Goal: Task Accomplishment & Management: Manage account settings

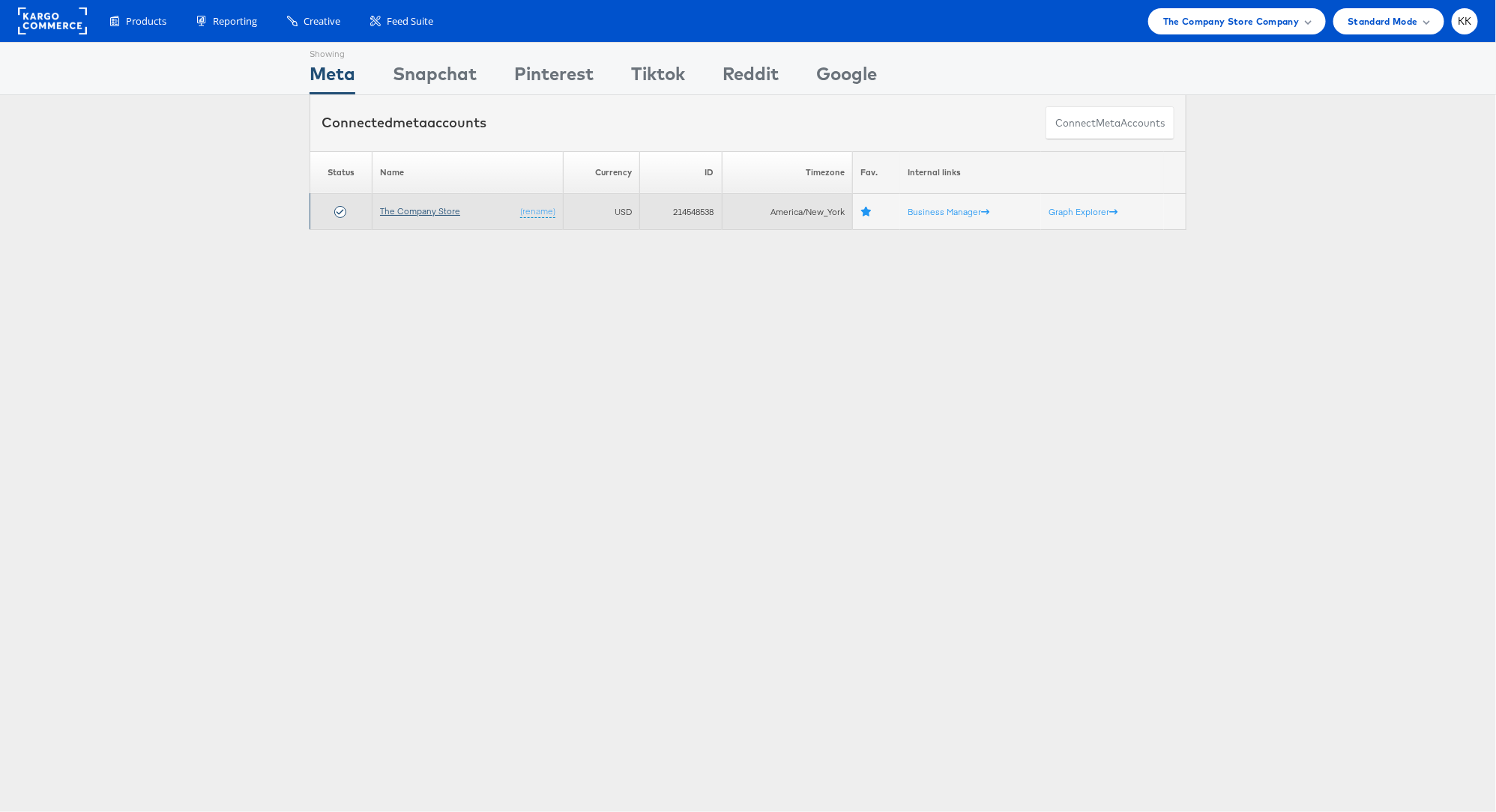
click at [433, 213] on link "The Company Store" at bounding box center [420, 211] width 81 height 12
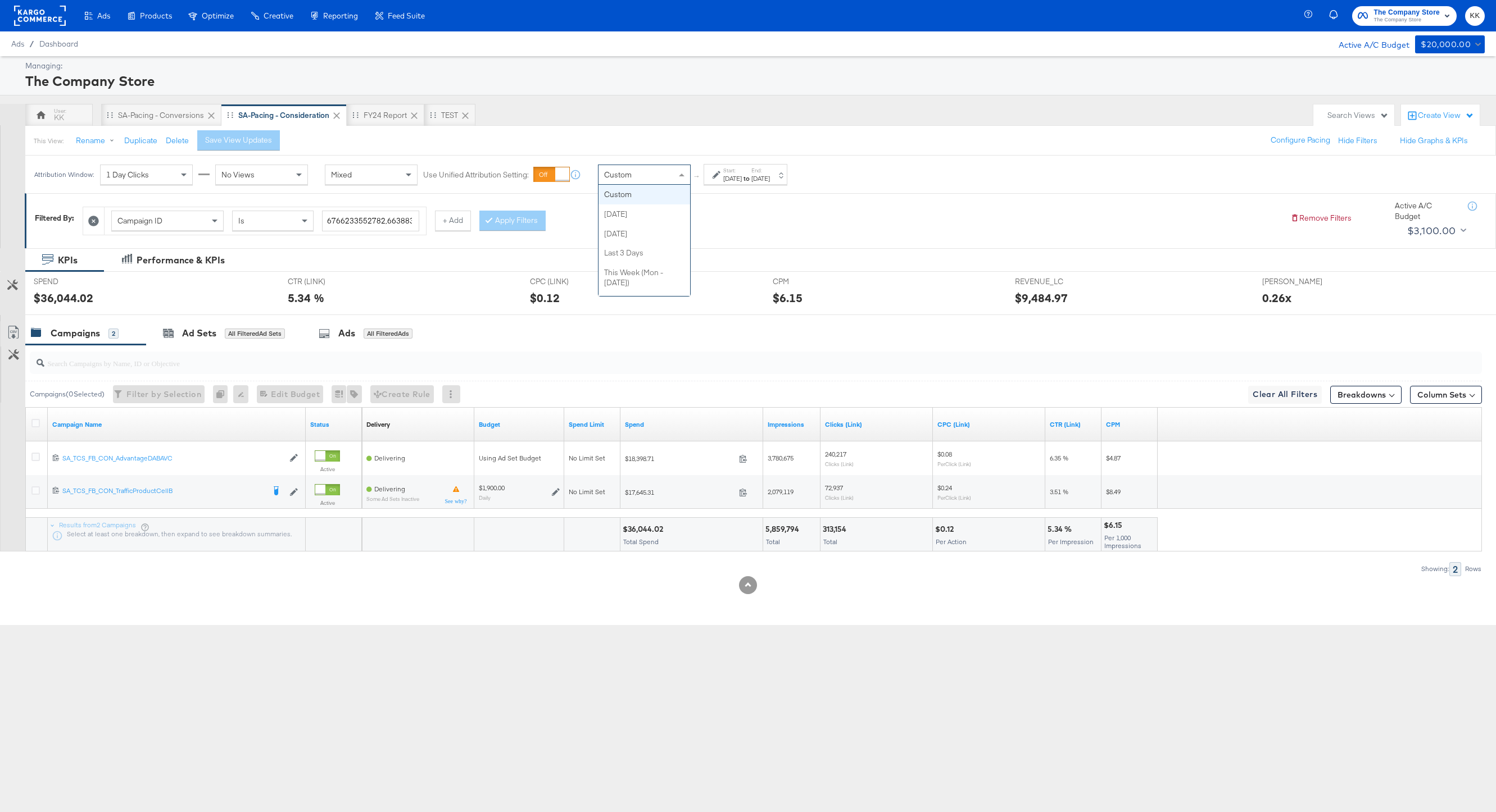
click at [632, 171] on div "Custom" at bounding box center [645, 175] width 92 height 19
click at [151, 113] on div "SA-Pacing - Conversions" at bounding box center [161, 116] width 86 height 10
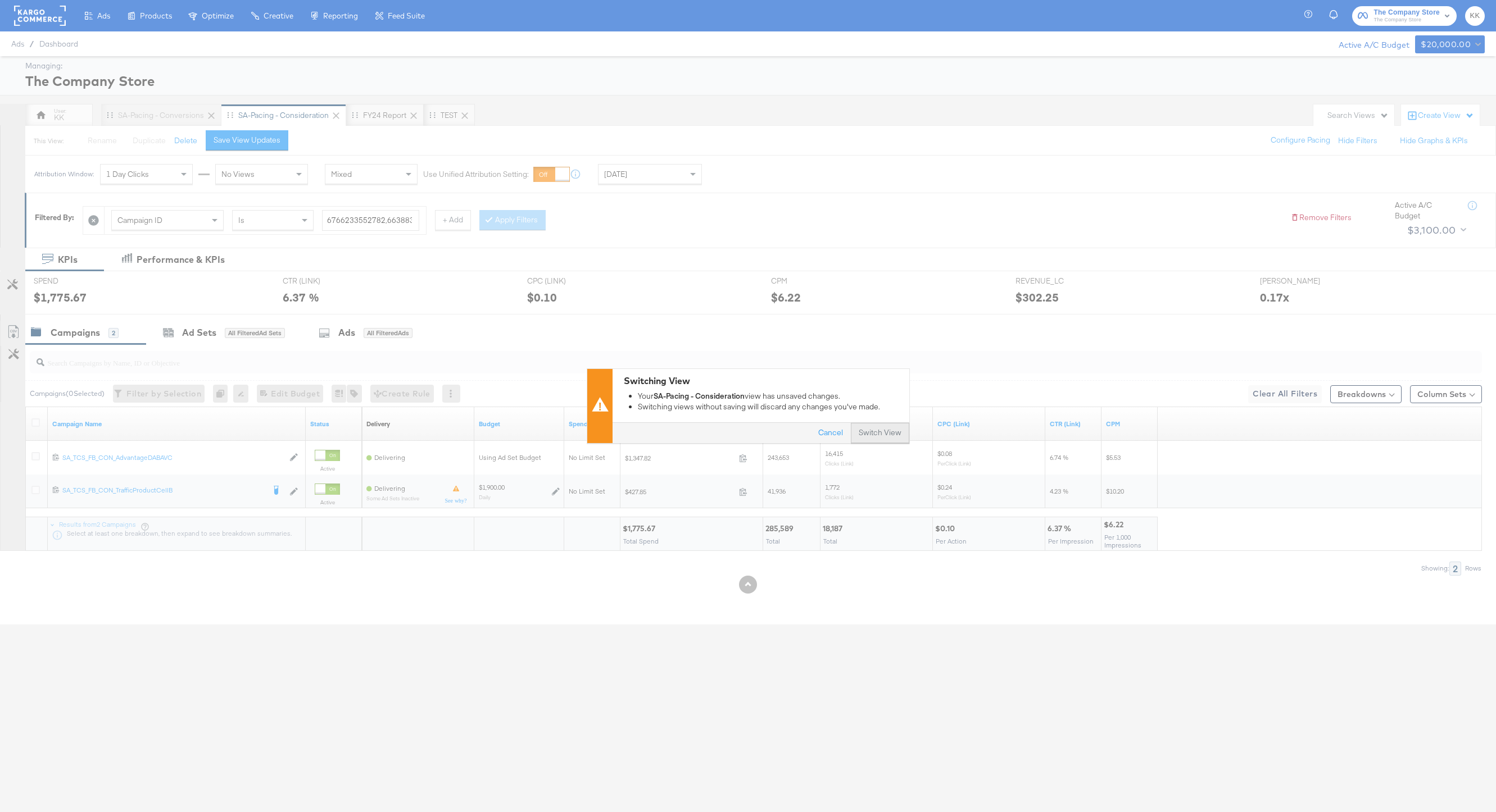
click at [882, 424] on button "Switch View" at bounding box center [880, 434] width 59 height 20
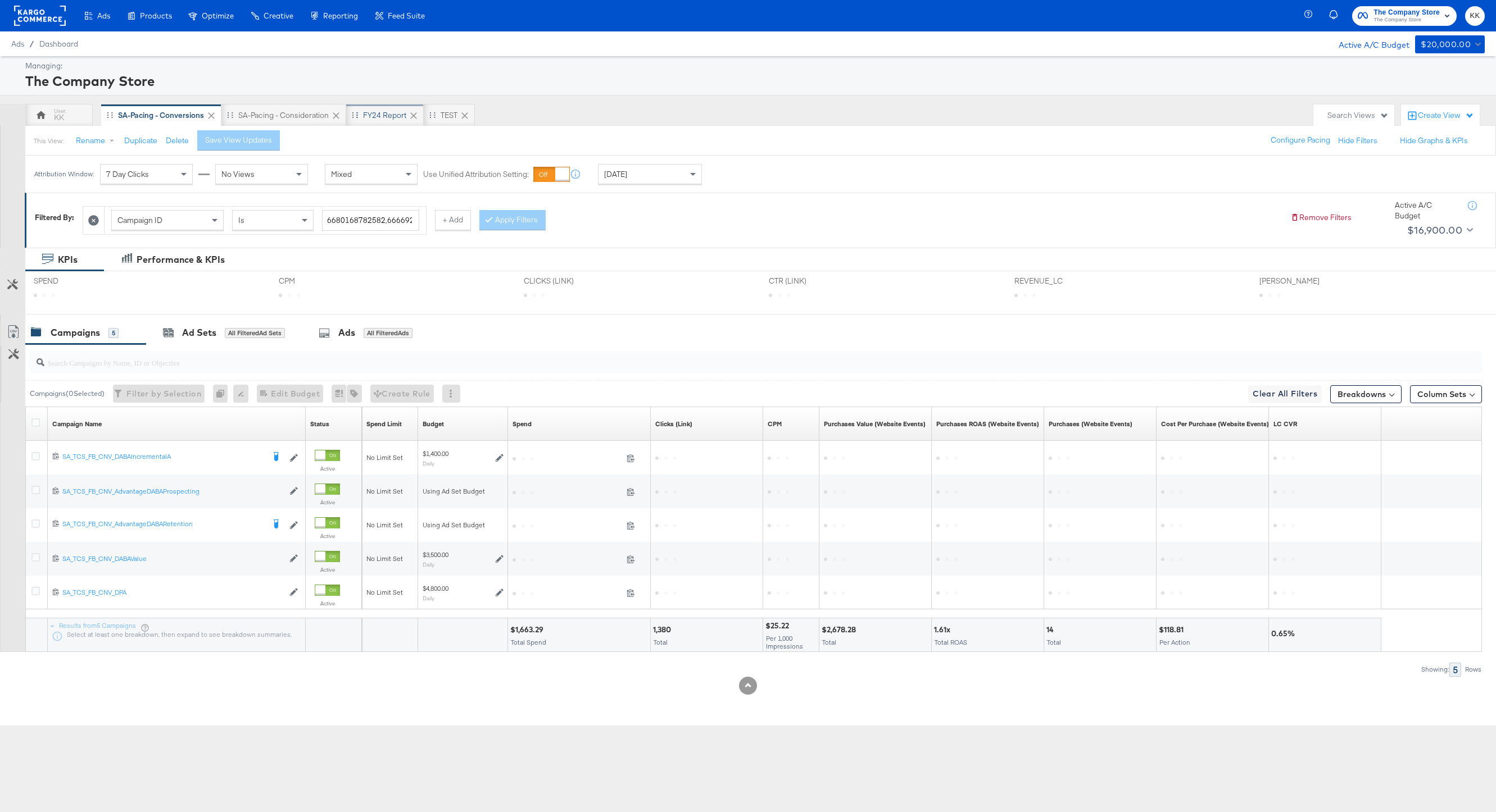
click at [388, 114] on div "FY24 Report" at bounding box center [384, 116] width 44 height 10
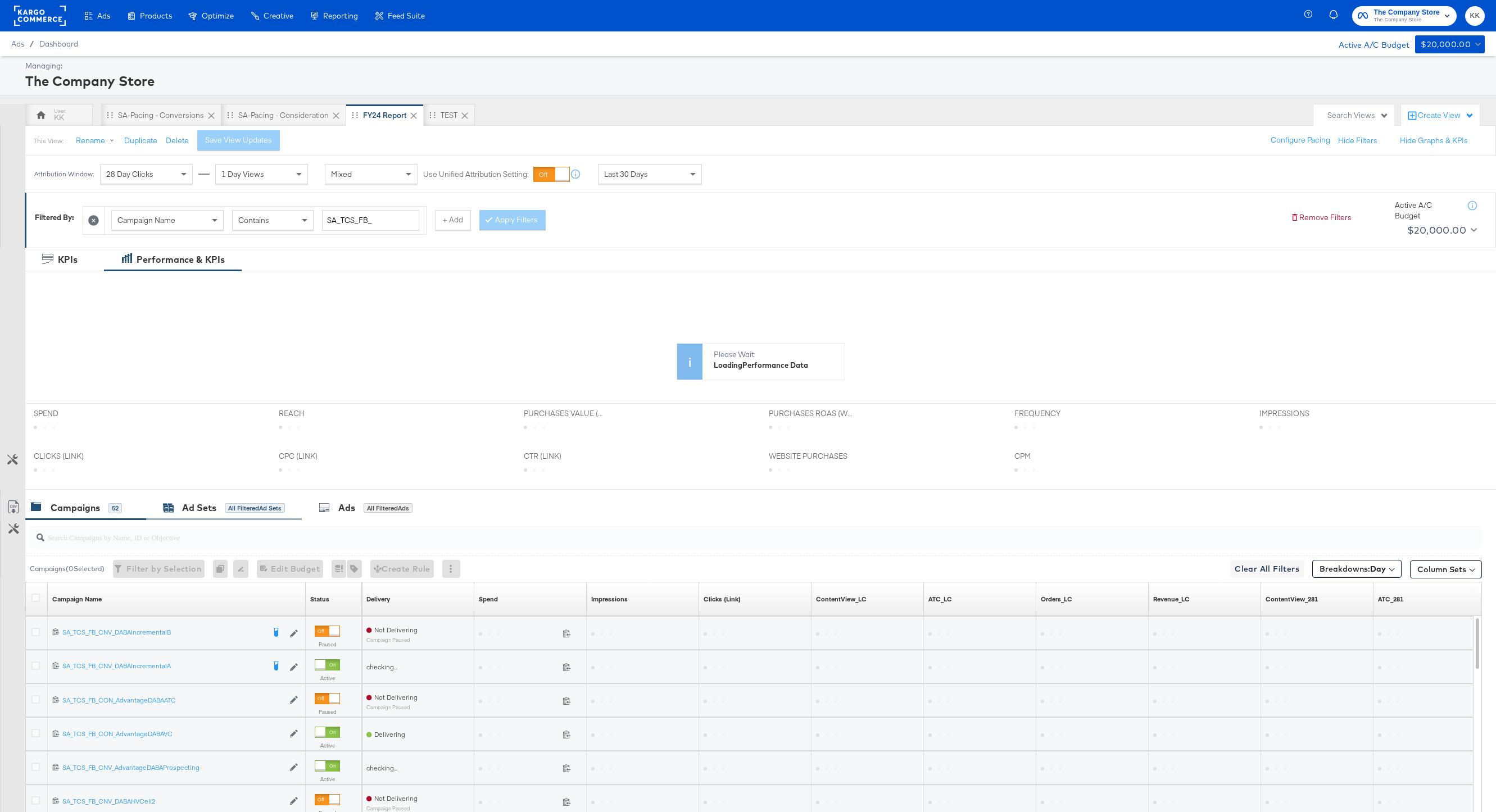
click at [195, 511] on div "Ad Sets" at bounding box center [199, 508] width 34 height 13
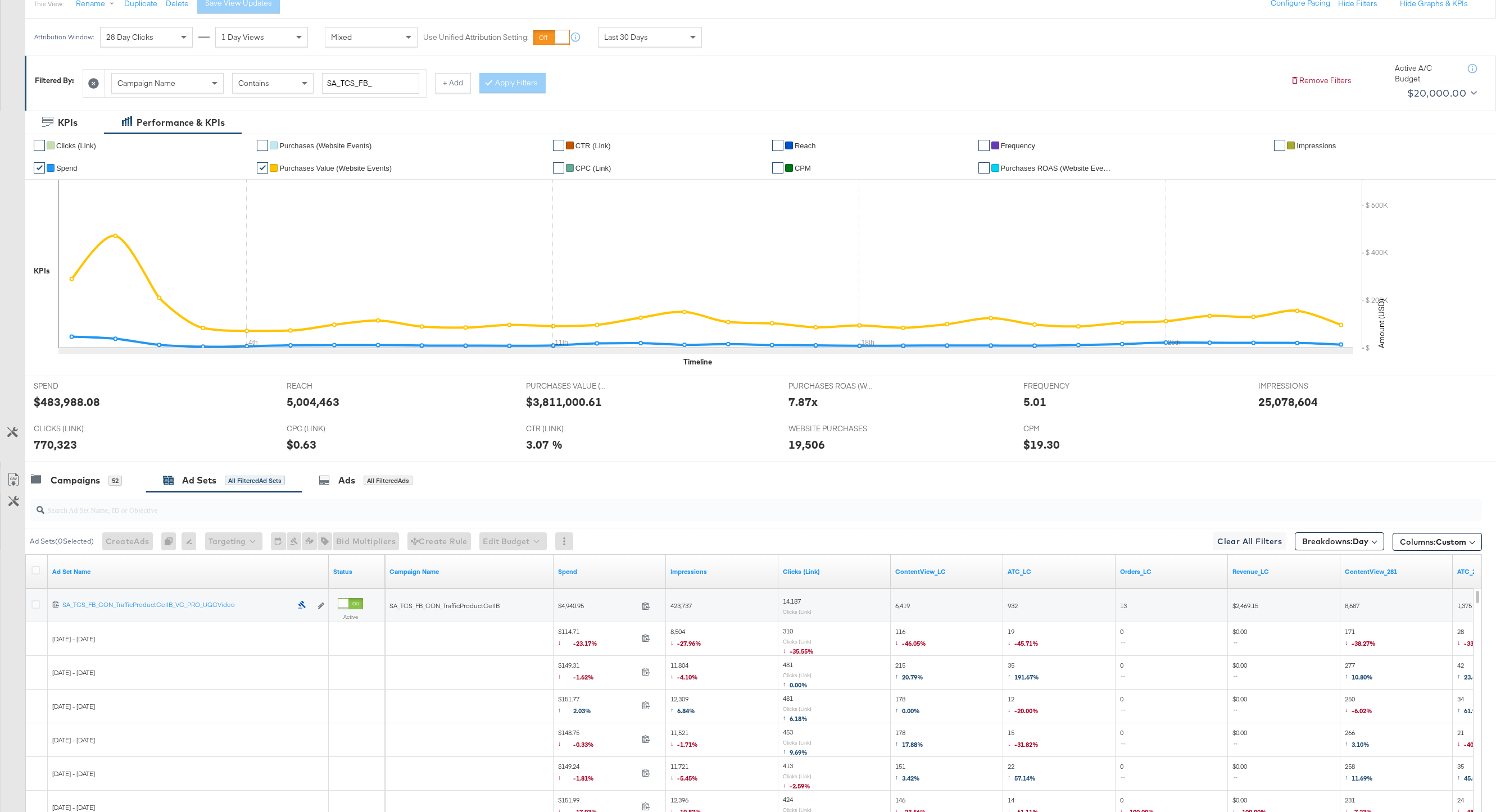
scroll to position [257, 0]
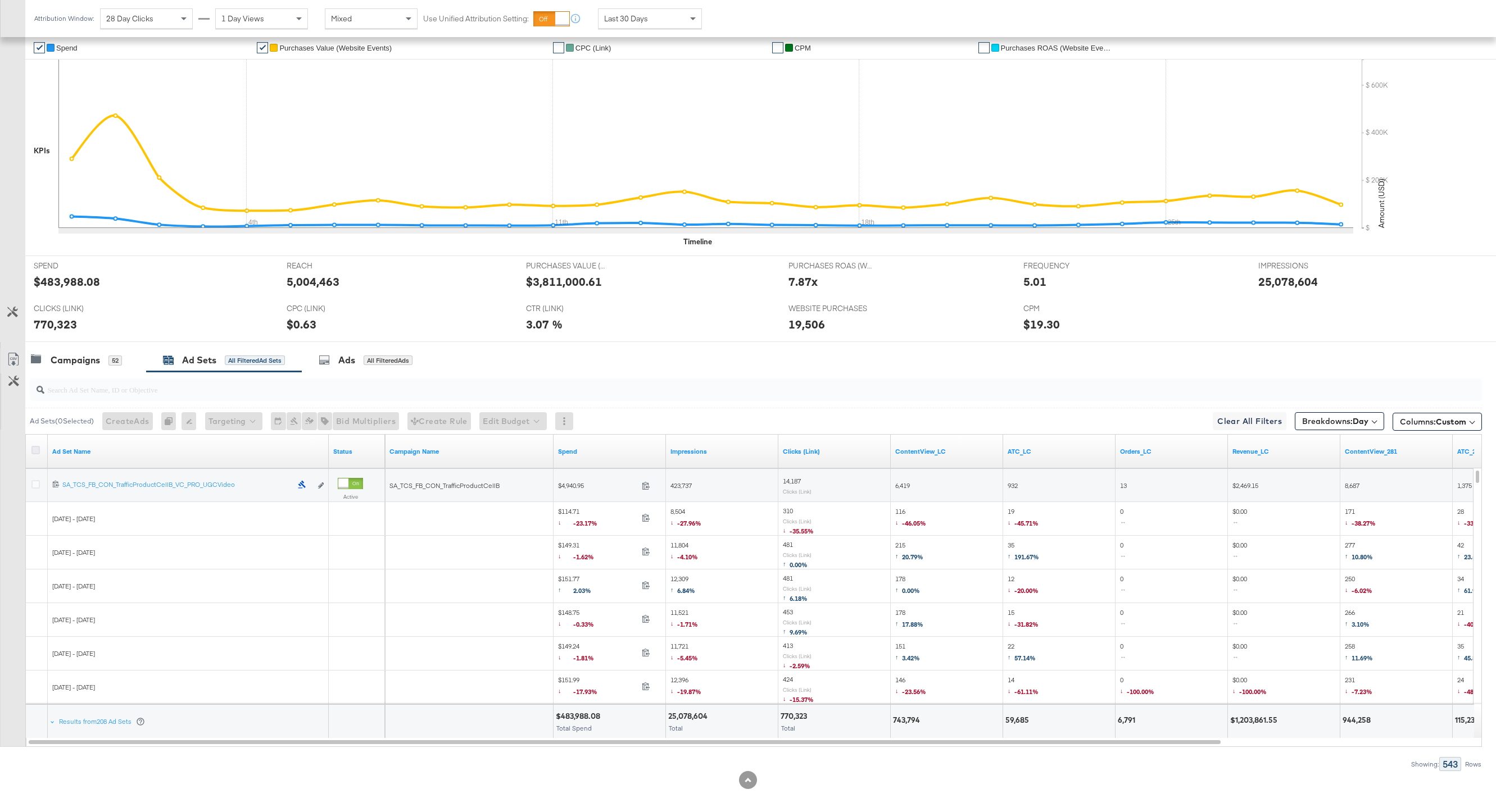
click at [39, 449] on icon at bounding box center [35, 450] width 9 height 9
click at [0, 0] on input "checkbox" at bounding box center [0, 0] width 0 height 0
click at [15, 359] on icon at bounding box center [13, 361] width 7 height 9
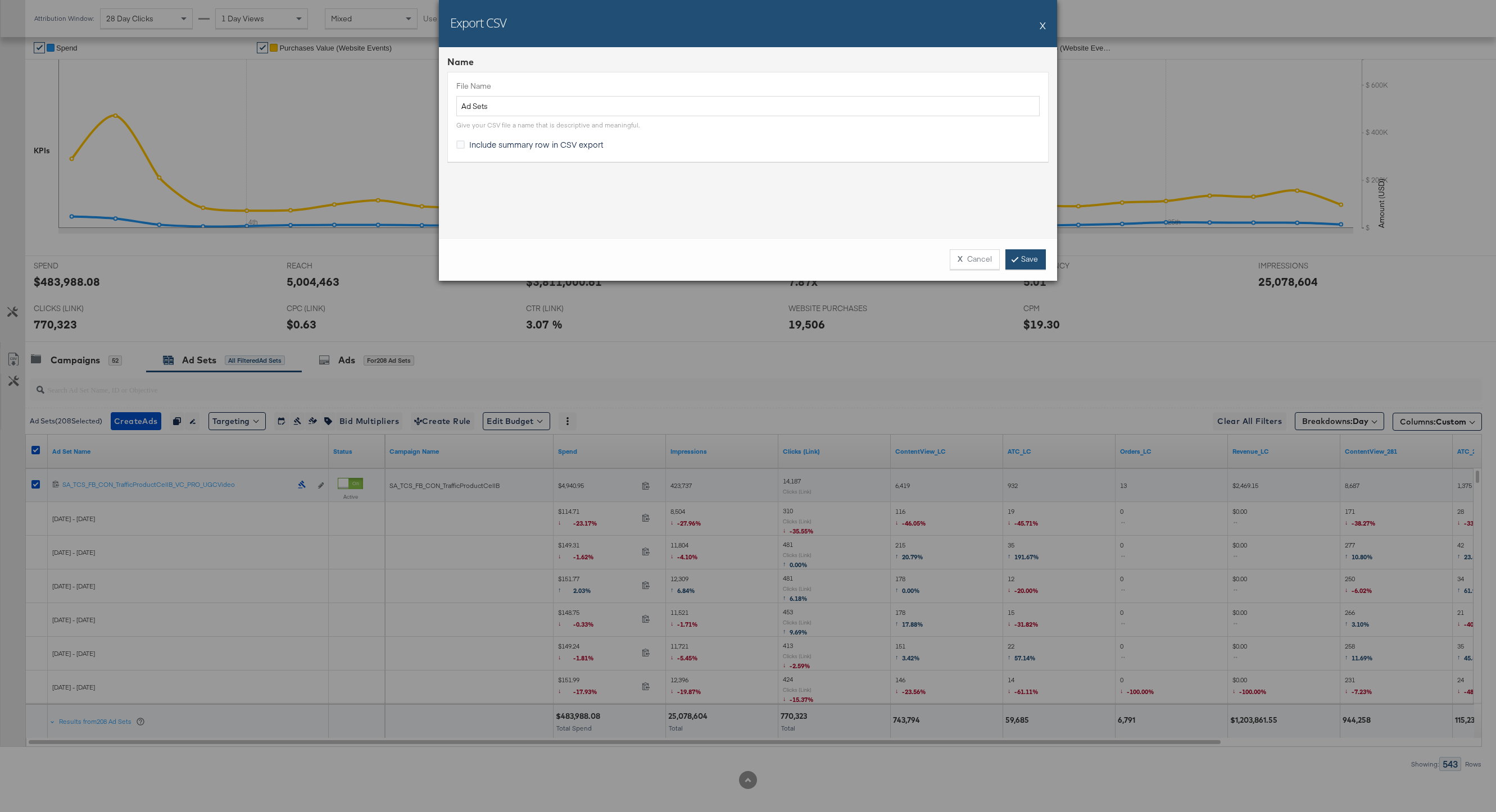
click at [1024, 253] on link "Save" at bounding box center [1026, 259] width 41 height 20
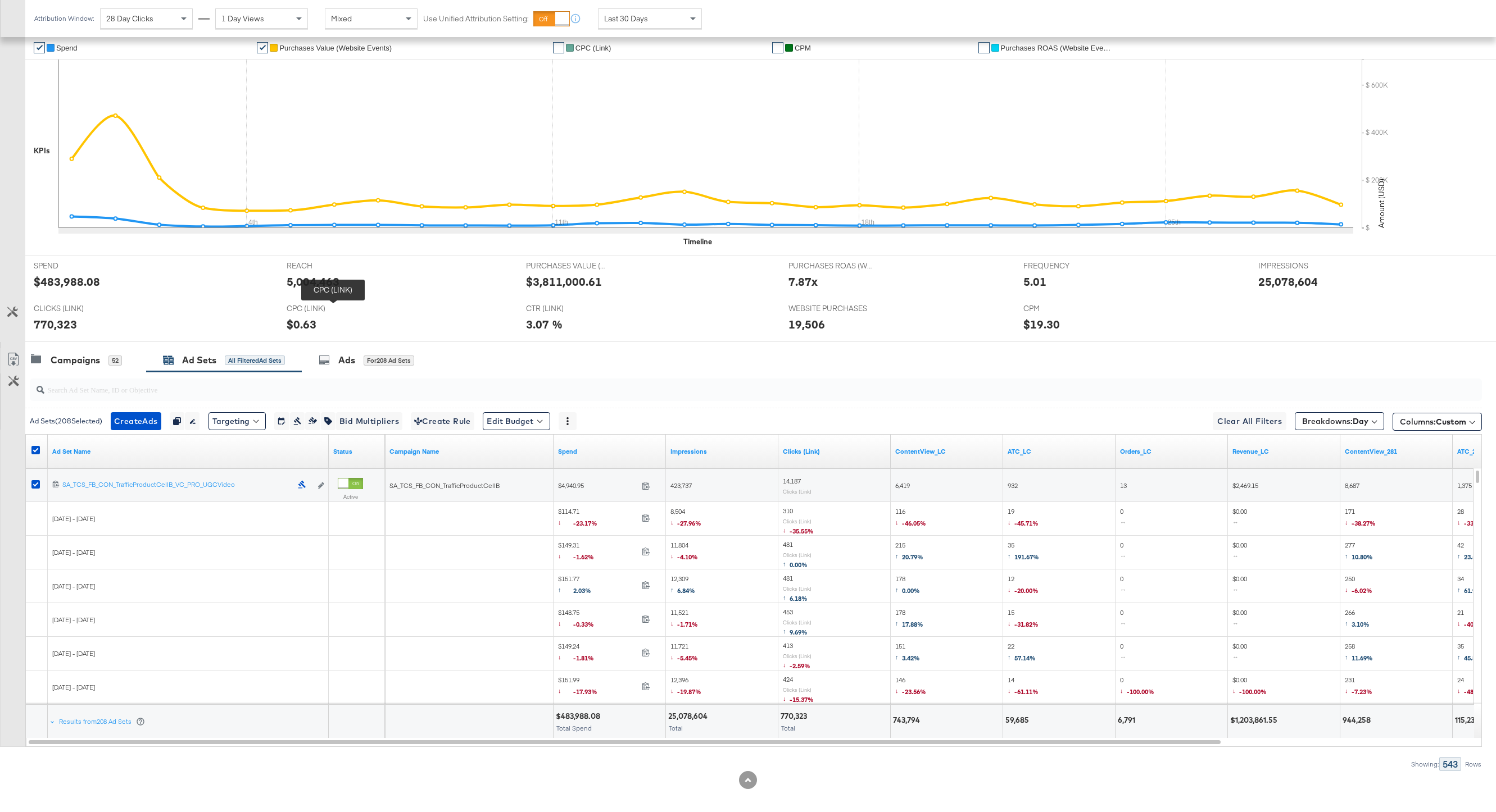
scroll to position [0, 0]
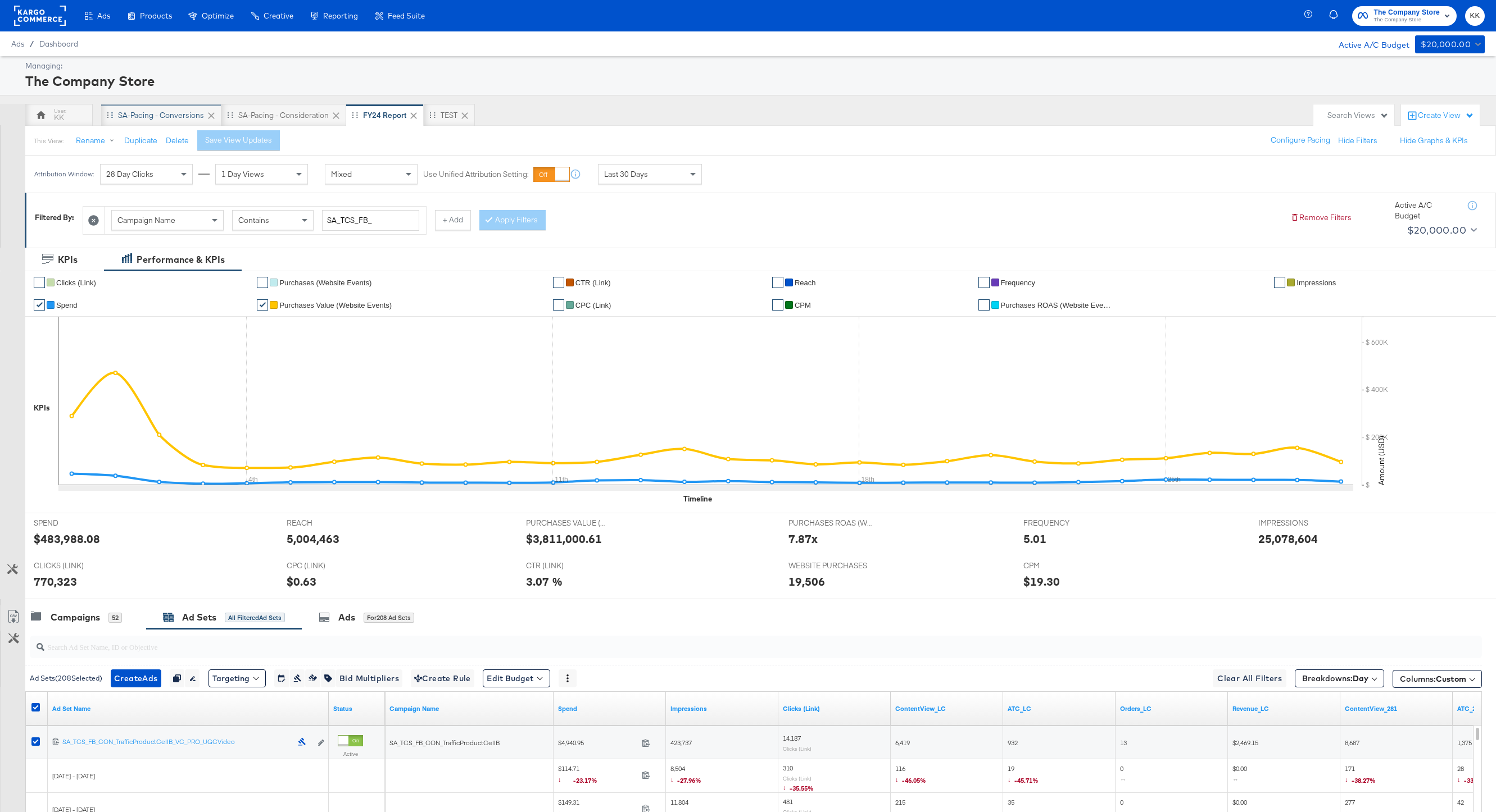
click at [155, 110] on div "SA-Pacing - Conversions" at bounding box center [161, 116] width 86 height 10
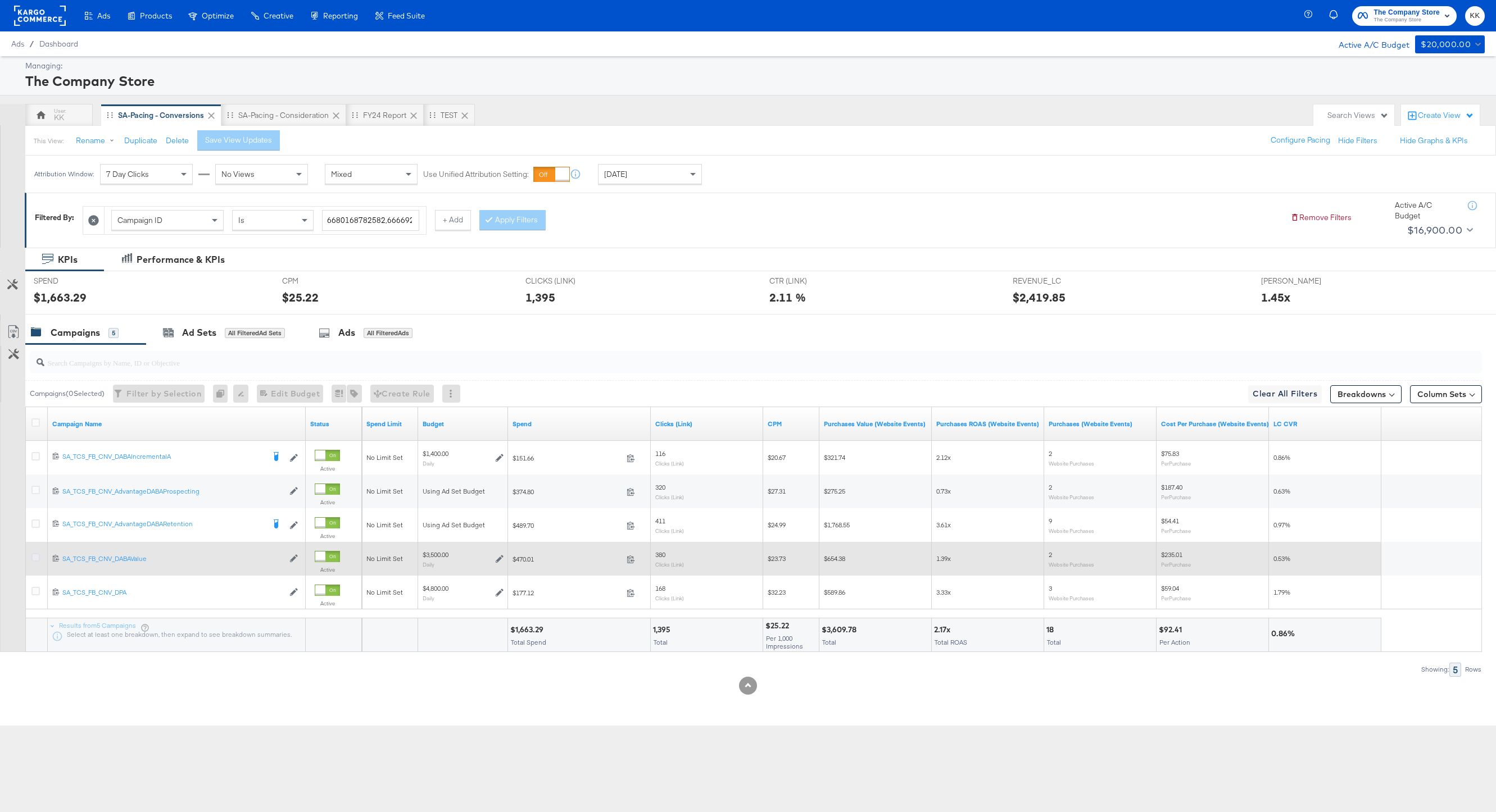
click at [31, 559] on icon at bounding box center [35, 557] width 9 height 9
click at [0, 0] on input "checkbox" at bounding box center [0, 0] width 0 height 0
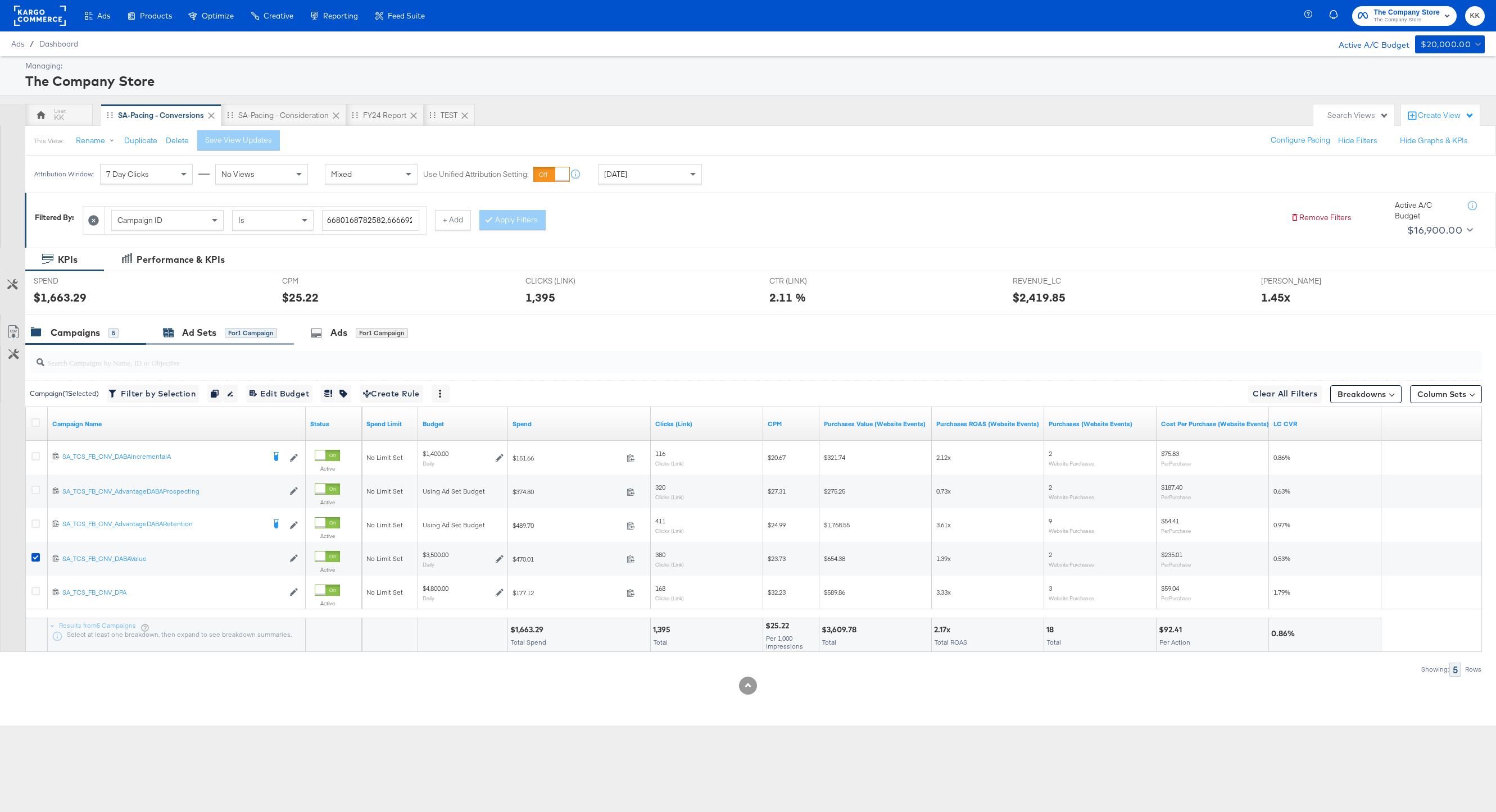
click at [210, 337] on div "Ad Sets" at bounding box center [199, 333] width 34 height 13
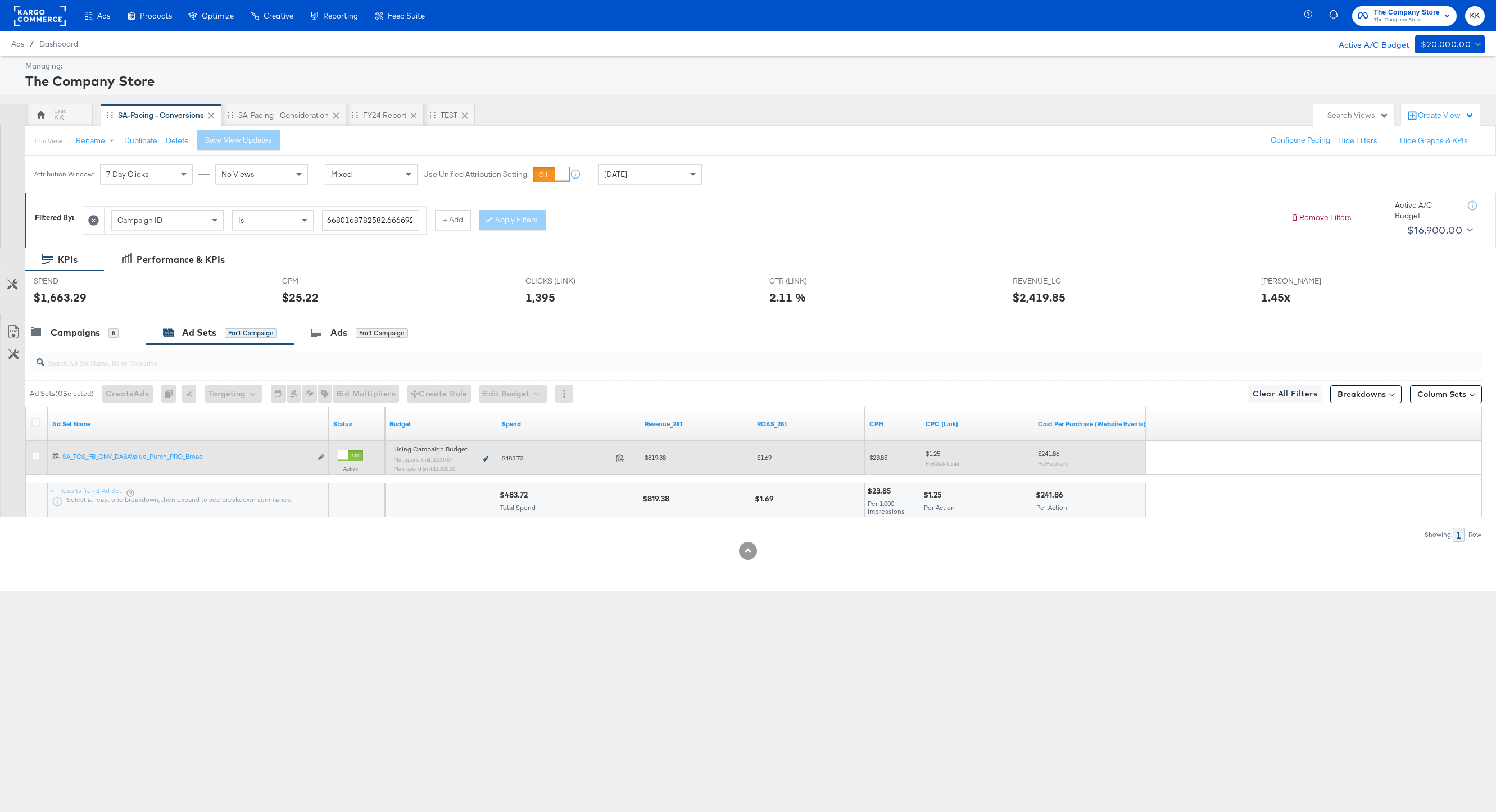
click at [486, 456] on icon at bounding box center [486, 459] width 6 height 6
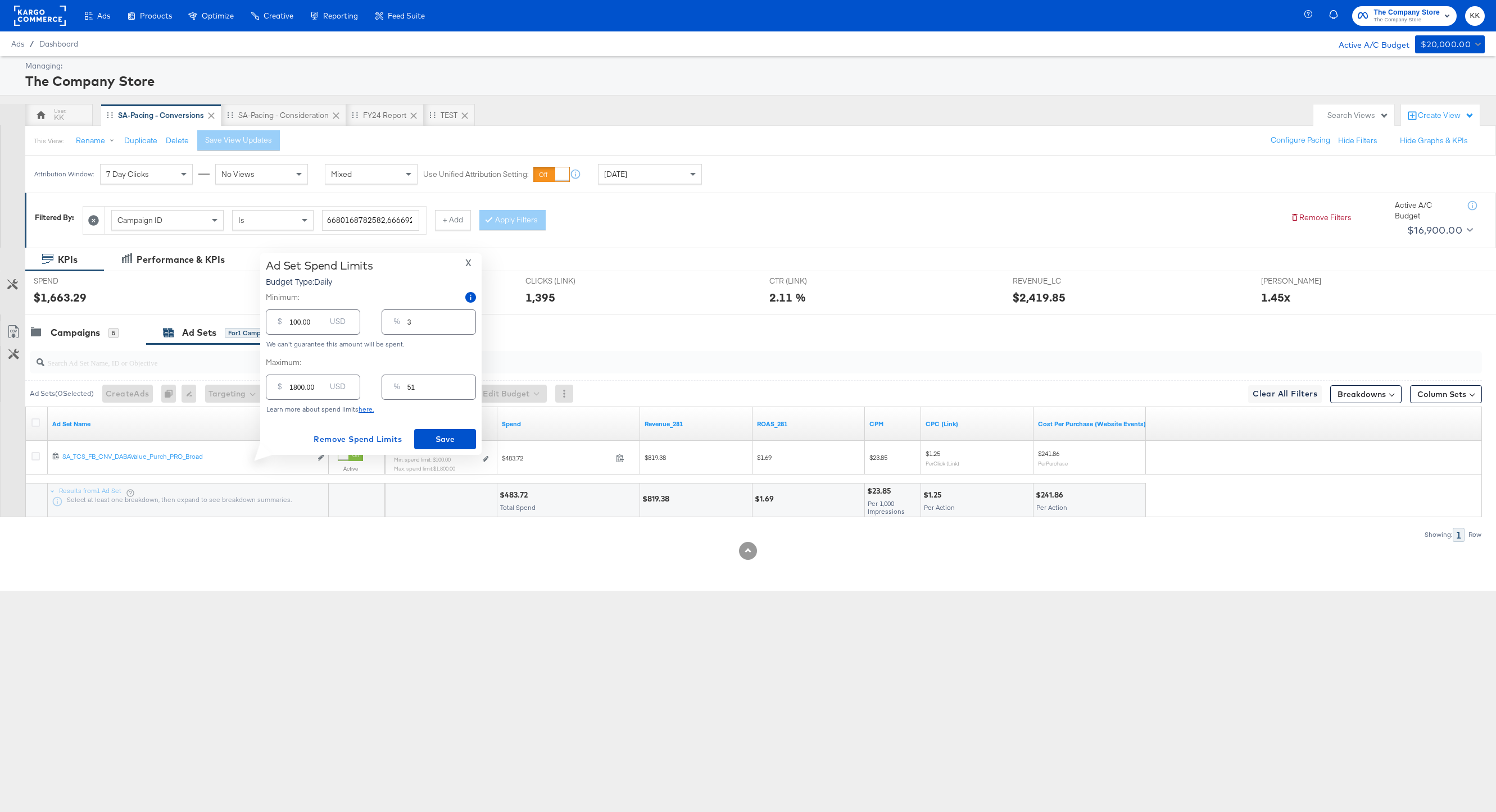
click at [297, 386] on input "1800.00" at bounding box center [307, 383] width 36 height 24
type input "100.00"
type input "3"
type input "1400.00"
type input "40"
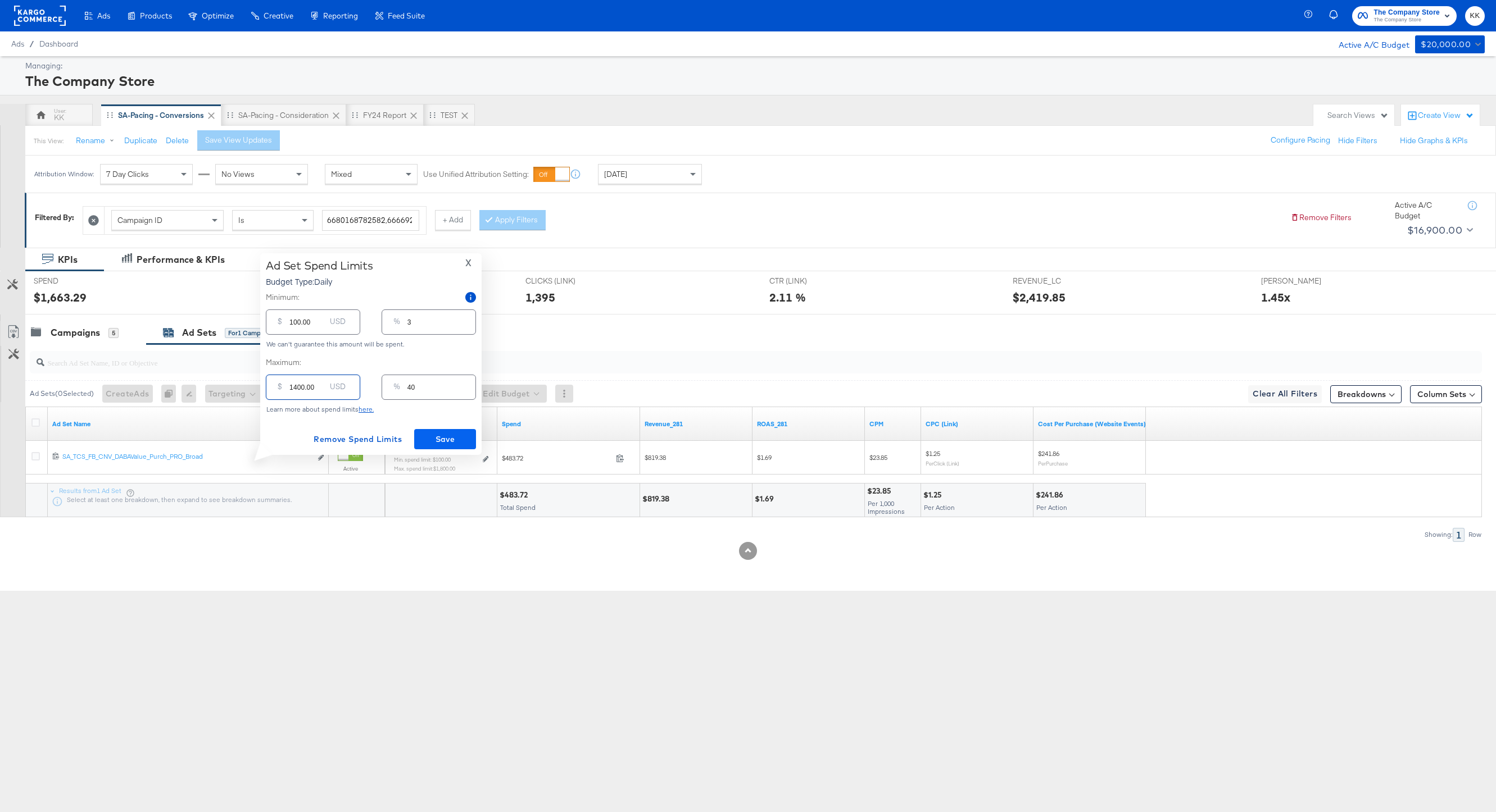
type input "1400.00"
click at [443, 438] on span "Save" at bounding box center [445, 439] width 53 height 14
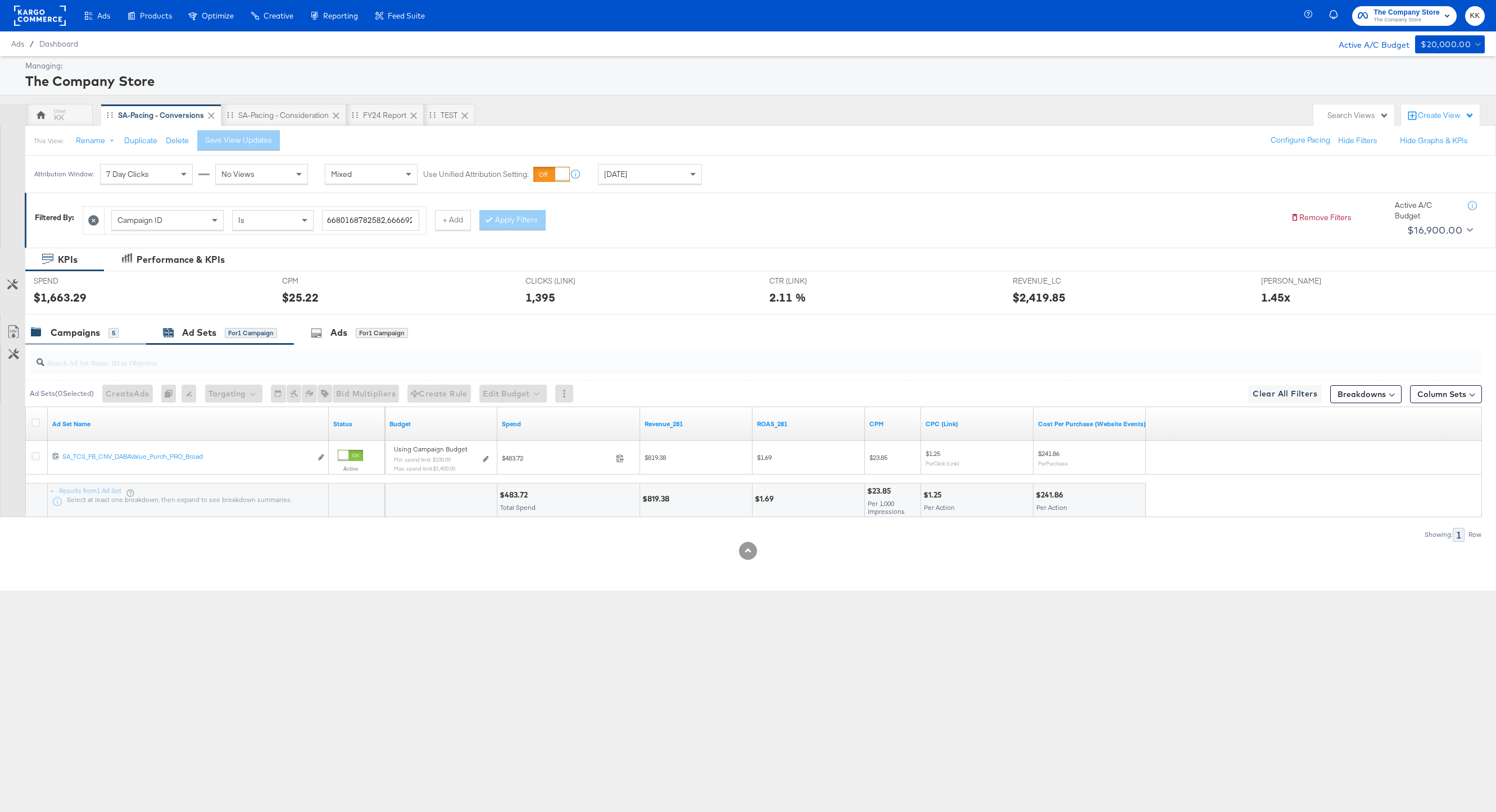
click at [48, 327] on div "Campaigns 5" at bounding box center [74, 333] width 88 height 13
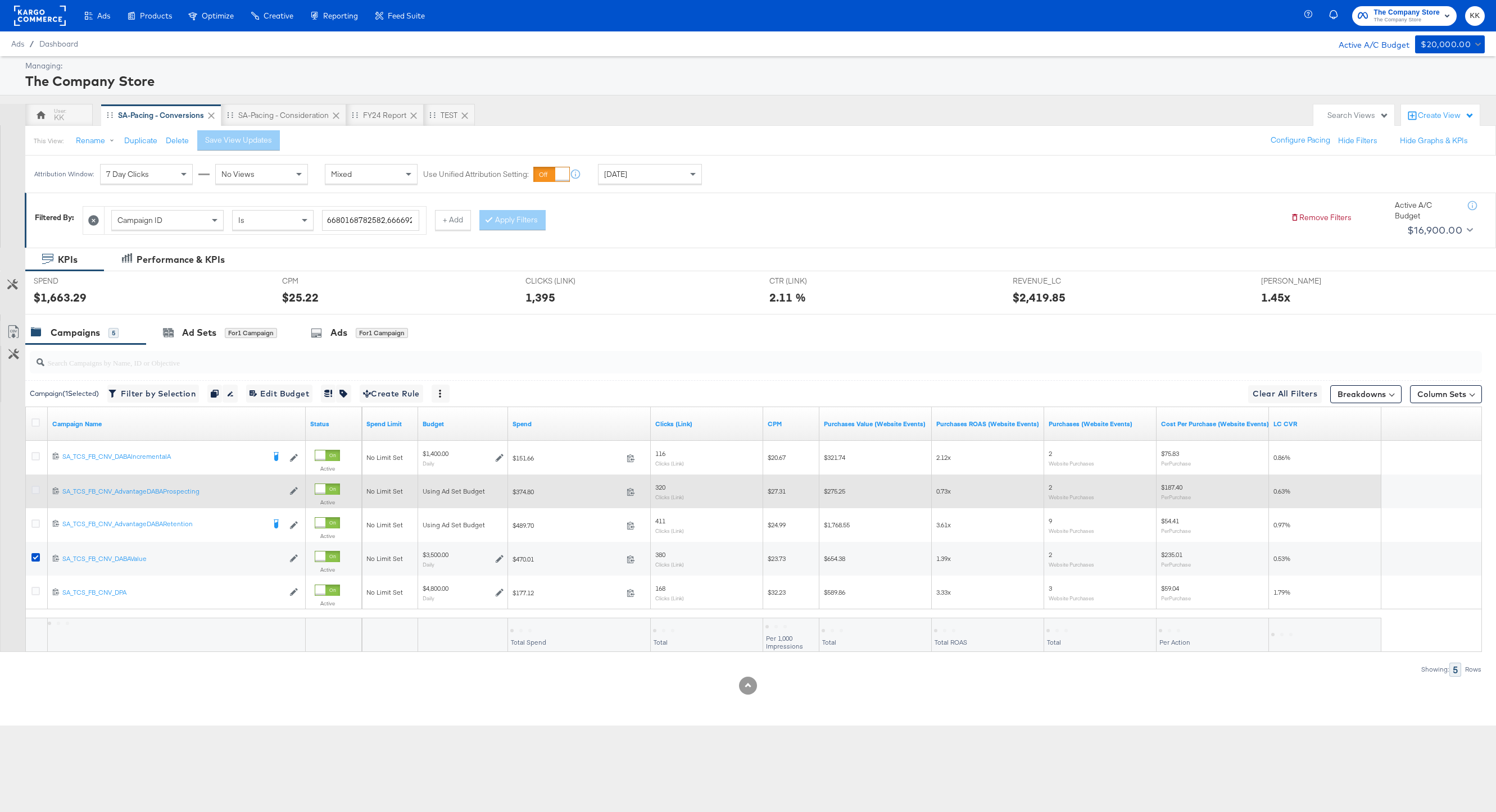
click at [35, 490] on icon at bounding box center [35, 490] width 9 height 9
click at [0, 0] on input "checkbox" at bounding box center [0, 0] width 0 height 0
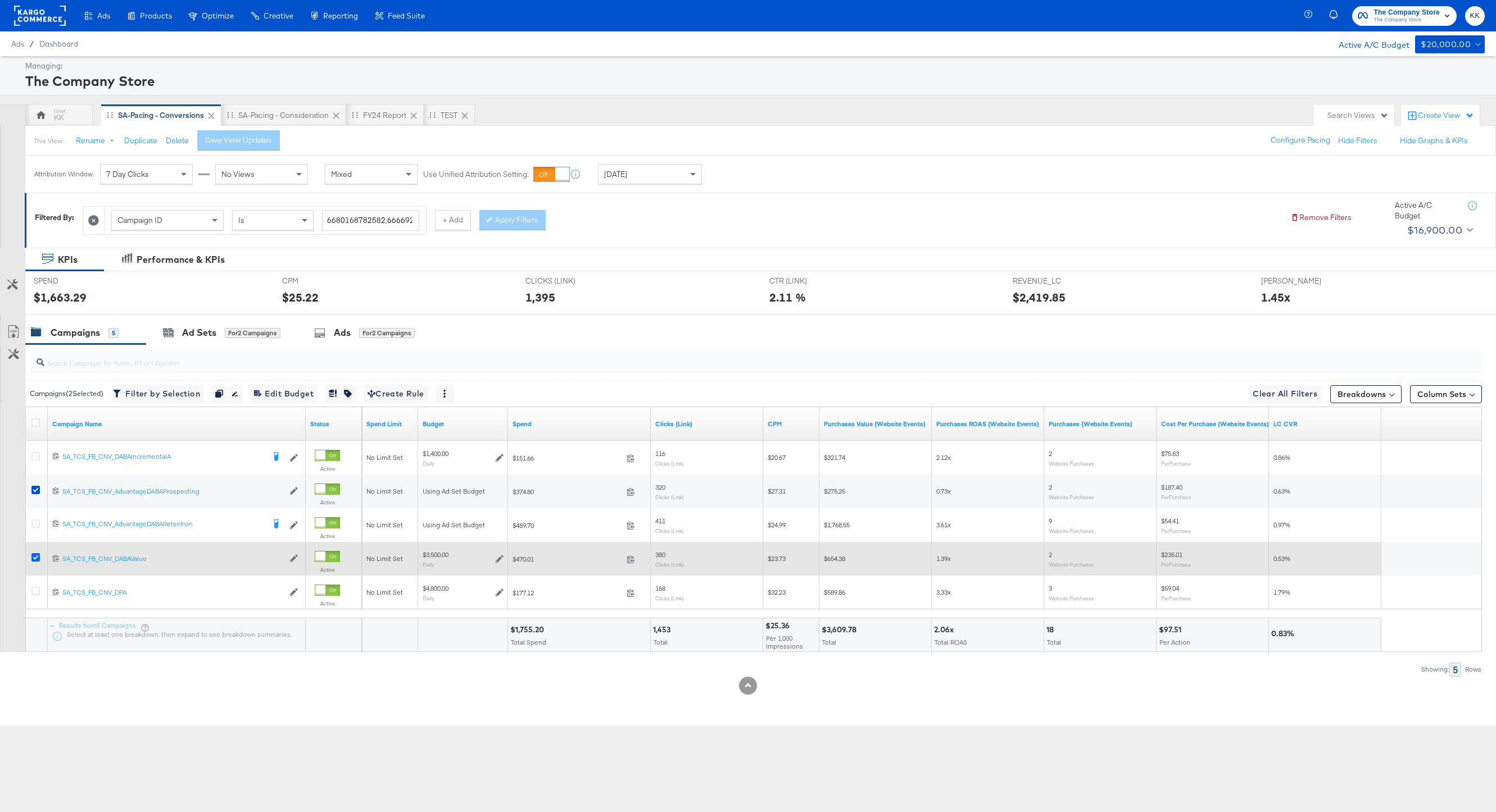
click at [35, 558] on icon at bounding box center [35, 557] width 9 height 9
click at [0, 0] on input "checkbox" at bounding box center [0, 0] width 0 height 0
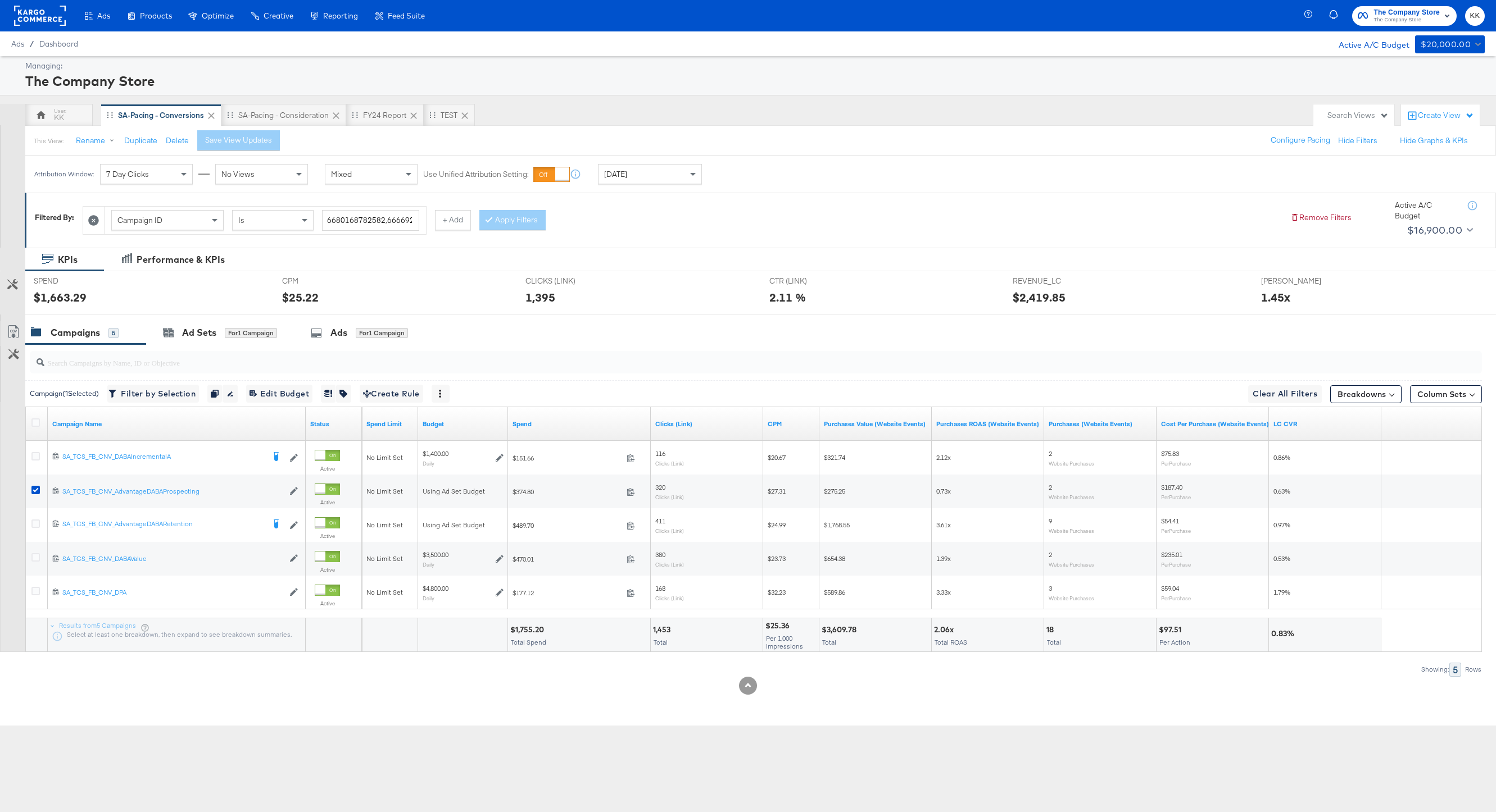
click at [220, 319] on div at bounding box center [748, 319] width 1496 height 9
click at [220, 340] on div "Ad Sets for 1 Campaign" at bounding box center [220, 333] width 148 height 24
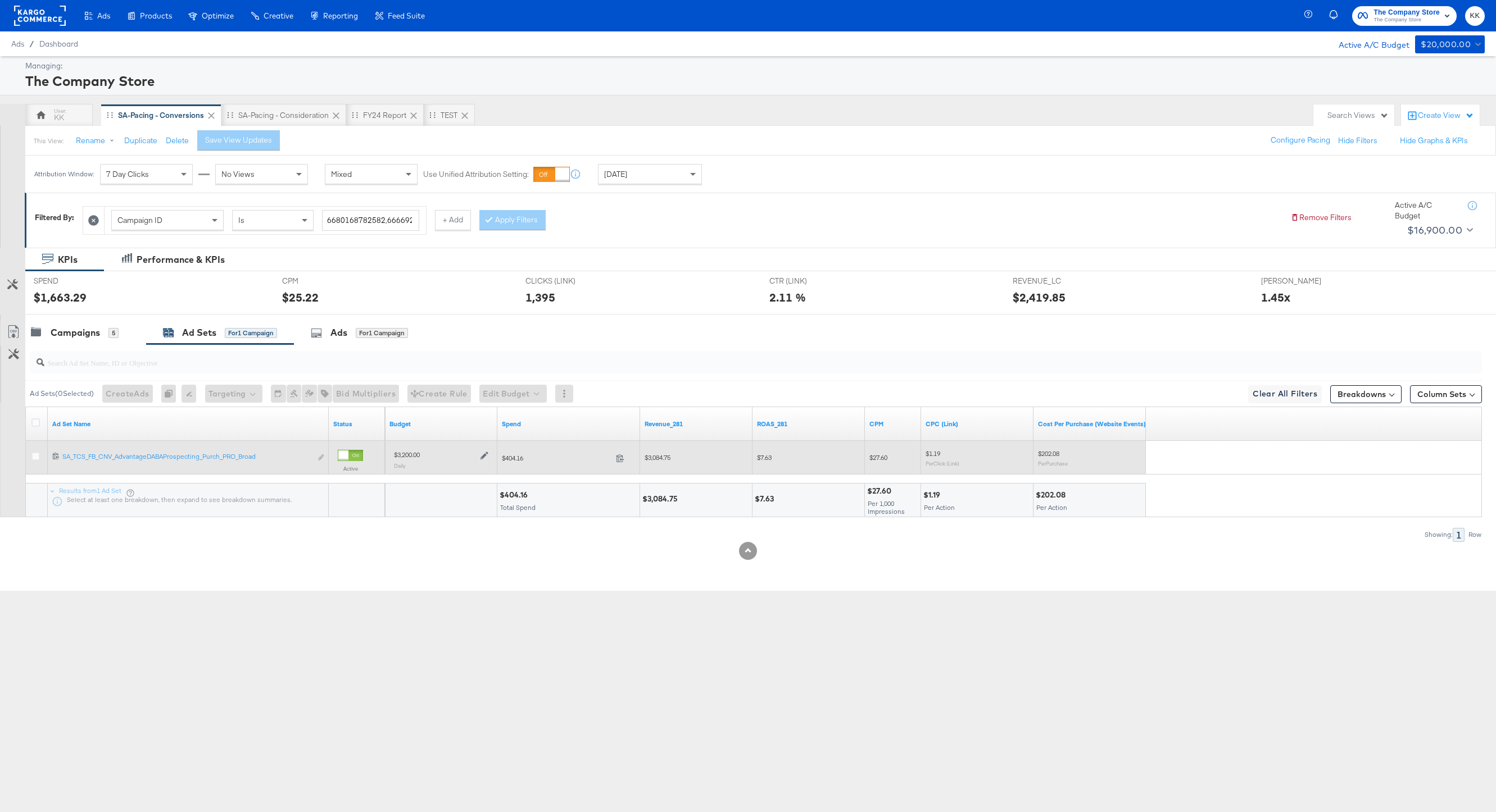
click at [483, 456] on icon at bounding box center [484, 456] width 8 height 8
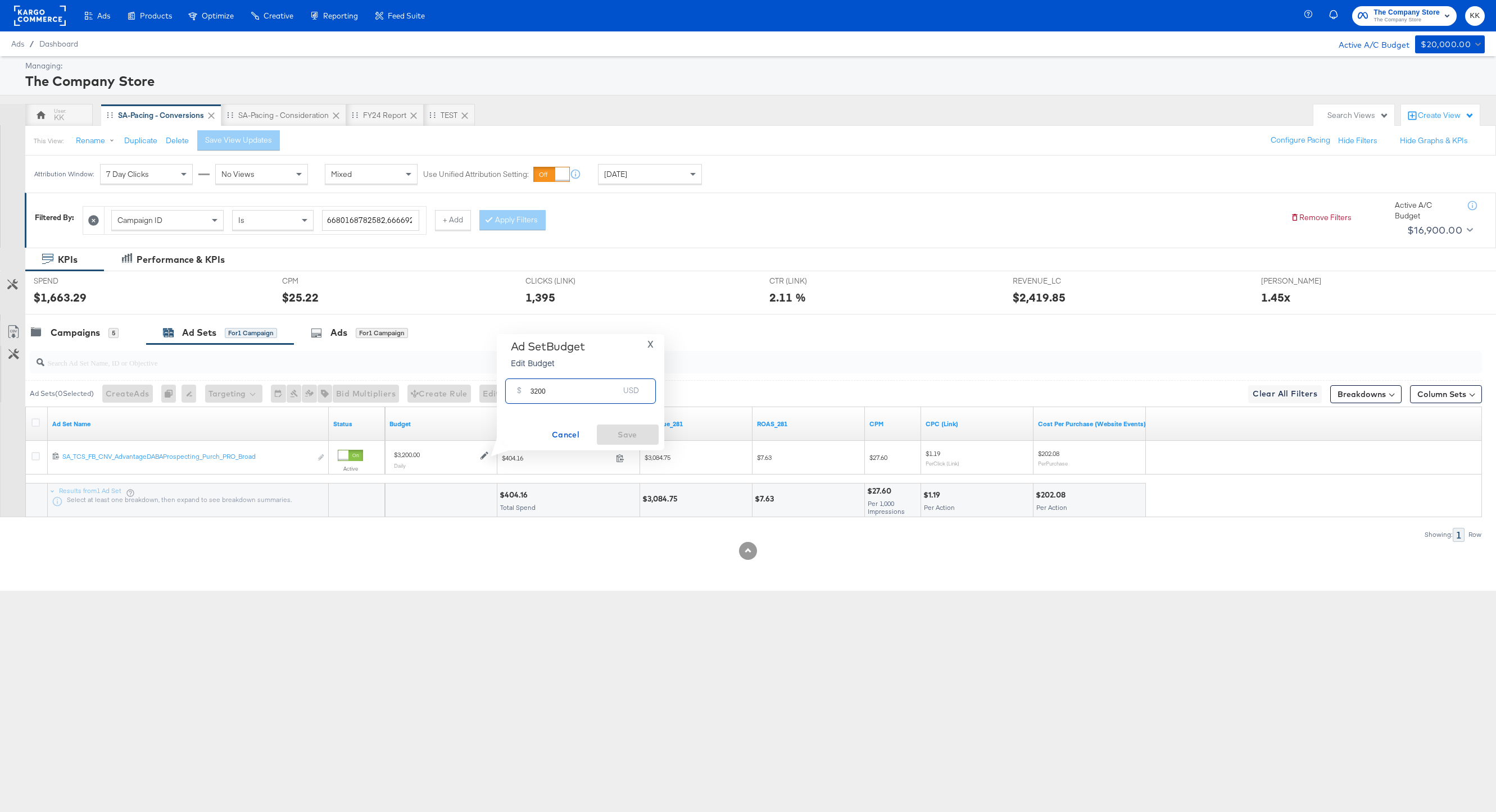
click at [537, 393] on input "3200" at bounding box center [575, 387] width 89 height 24
type input "3000"
click at [623, 423] on div "Ad Set Budget Edit Budget X $ 3000 USD Cancel Save" at bounding box center [580, 392] width 156 height 105
click at [640, 430] on span "Save" at bounding box center [627, 435] width 53 height 14
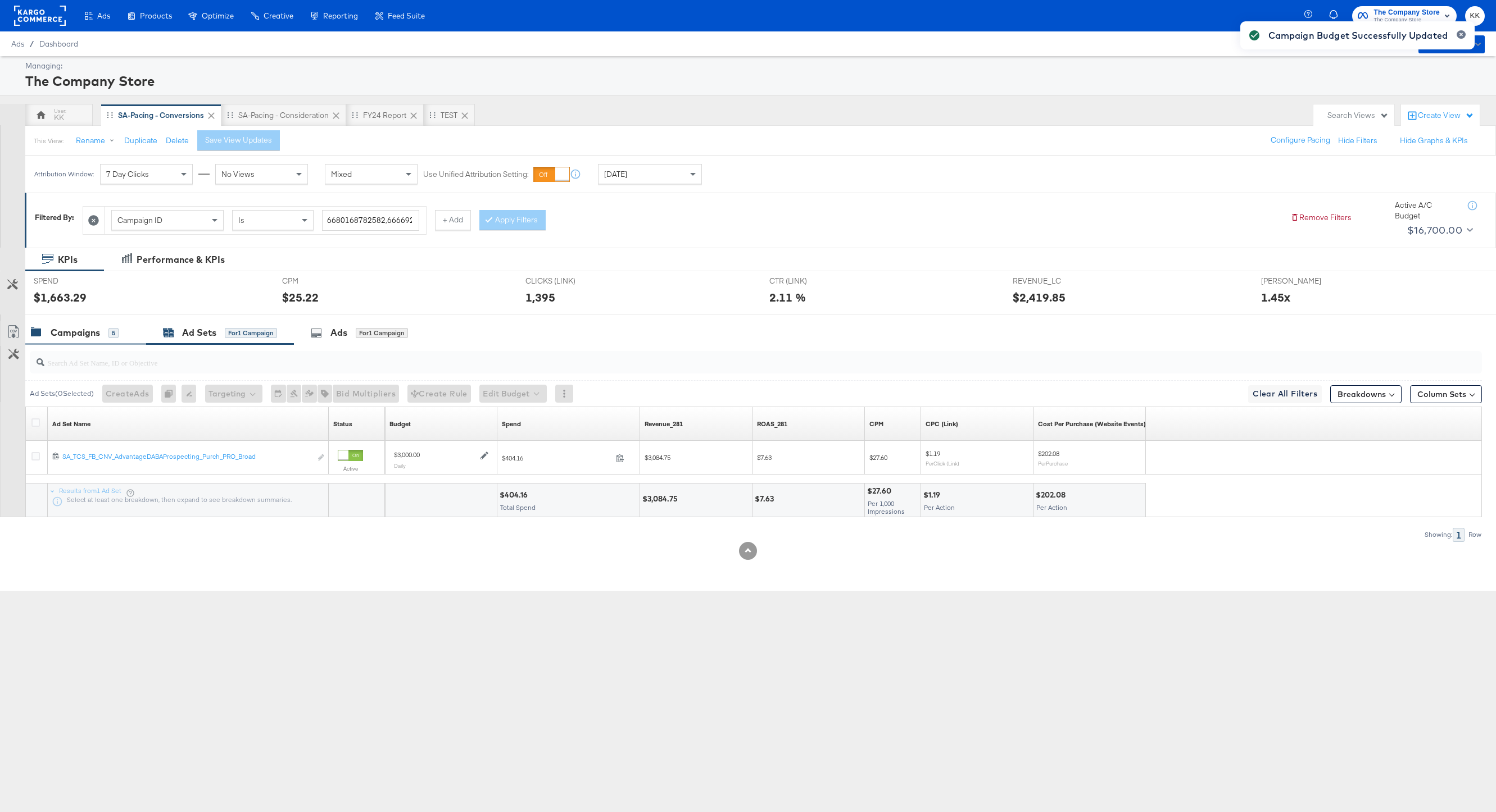
click at [87, 339] on div "Campaigns" at bounding box center [75, 333] width 49 height 13
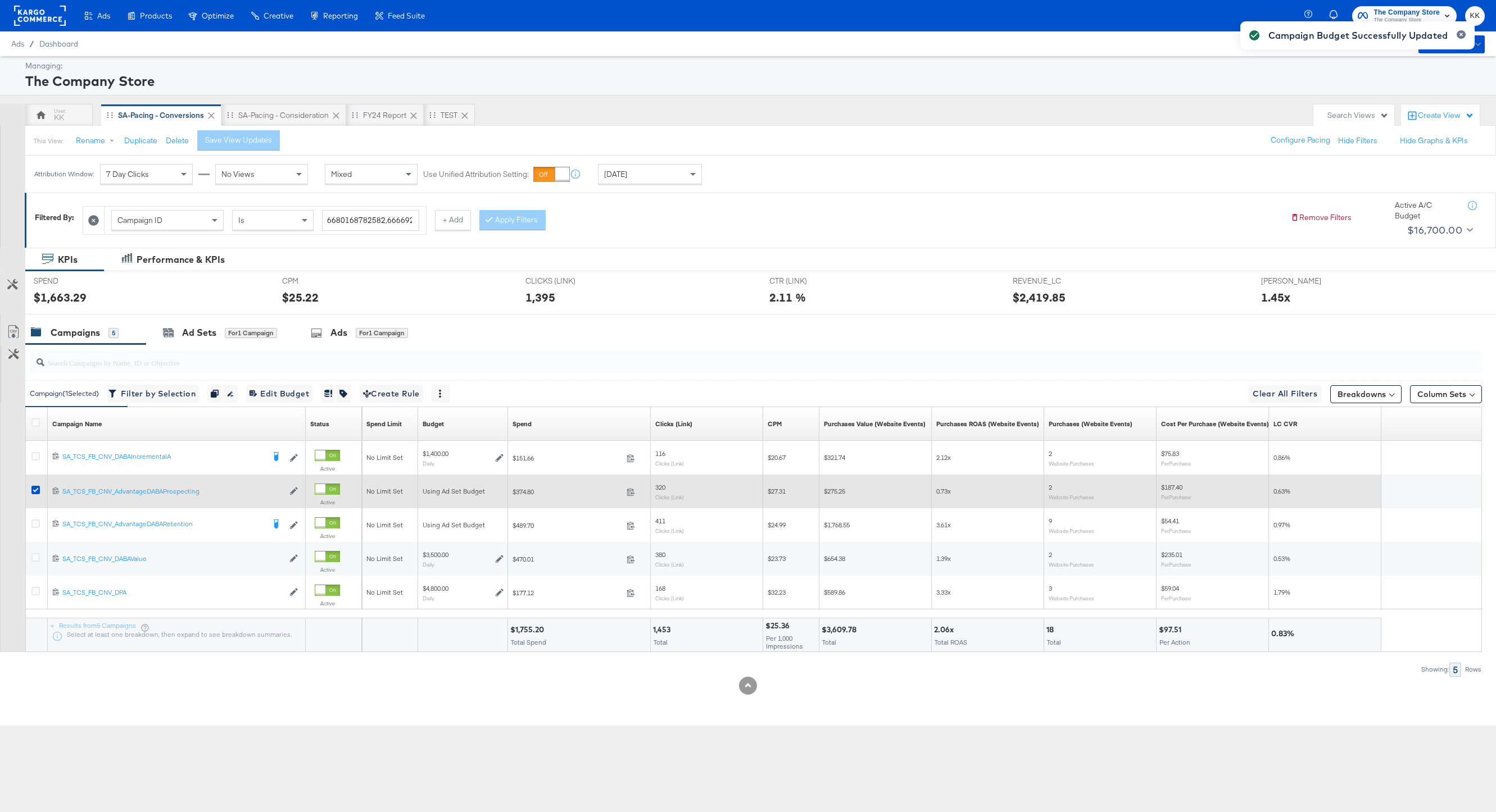
click at [34, 485] on div at bounding box center [37, 491] width 21 height 20
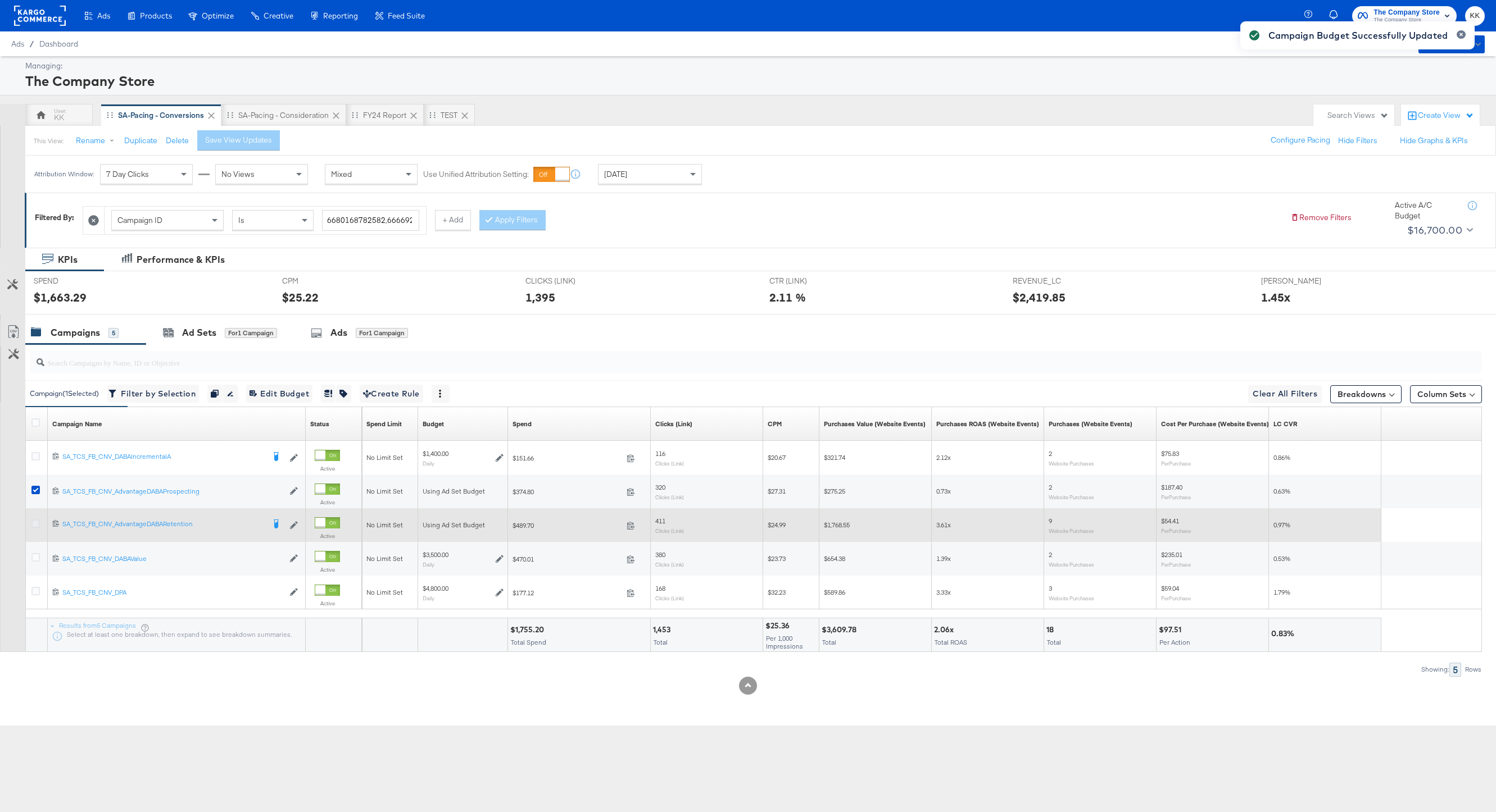
click at [34, 526] on icon at bounding box center [35, 524] width 9 height 9
click at [0, 0] on input "checkbox" at bounding box center [0, 0] width 0 height 0
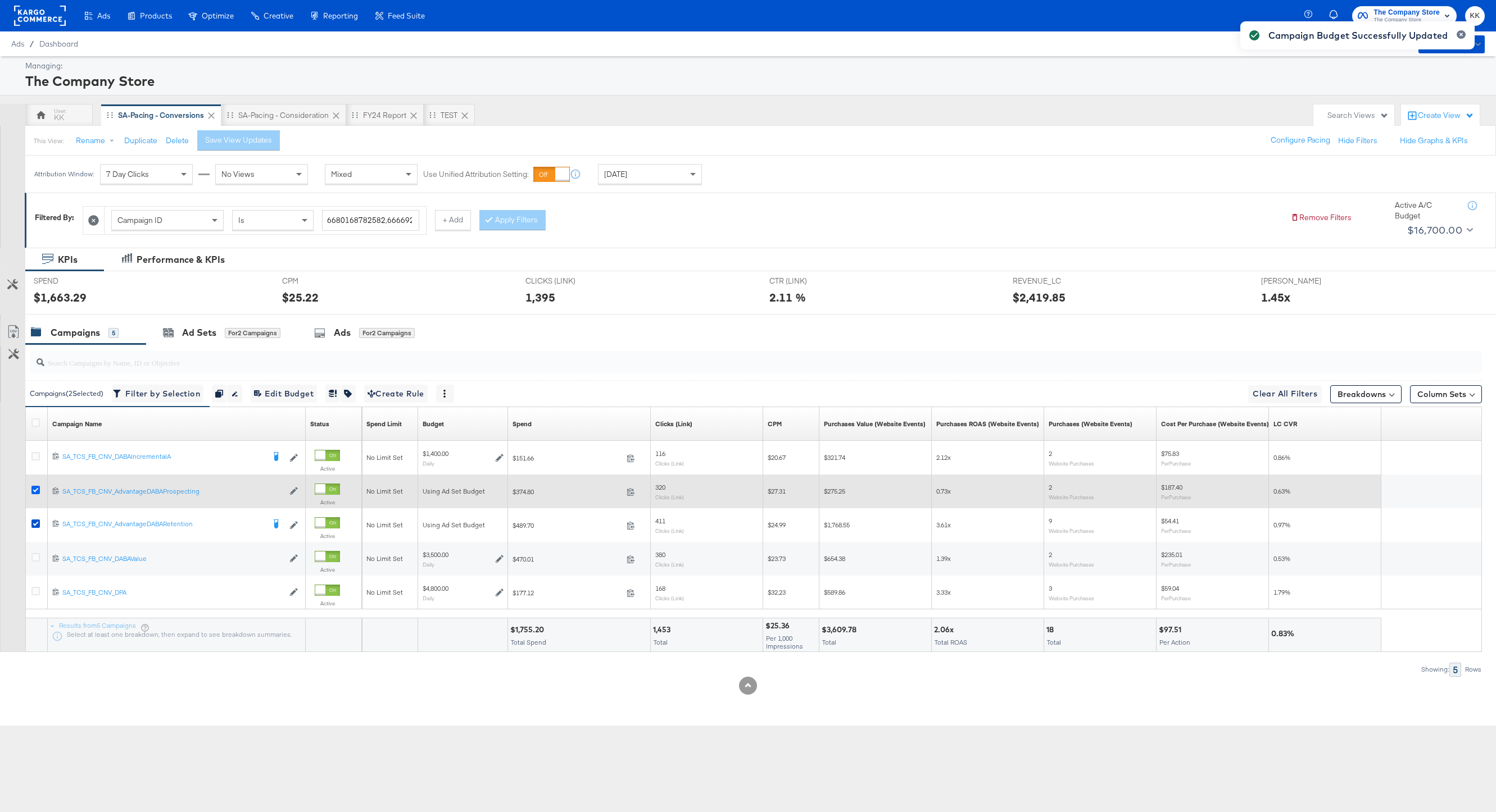
click at [34, 488] on icon at bounding box center [35, 490] width 9 height 9
click at [0, 0] on input "checkbox" at bounding box center [0, 0] width 0 height 0
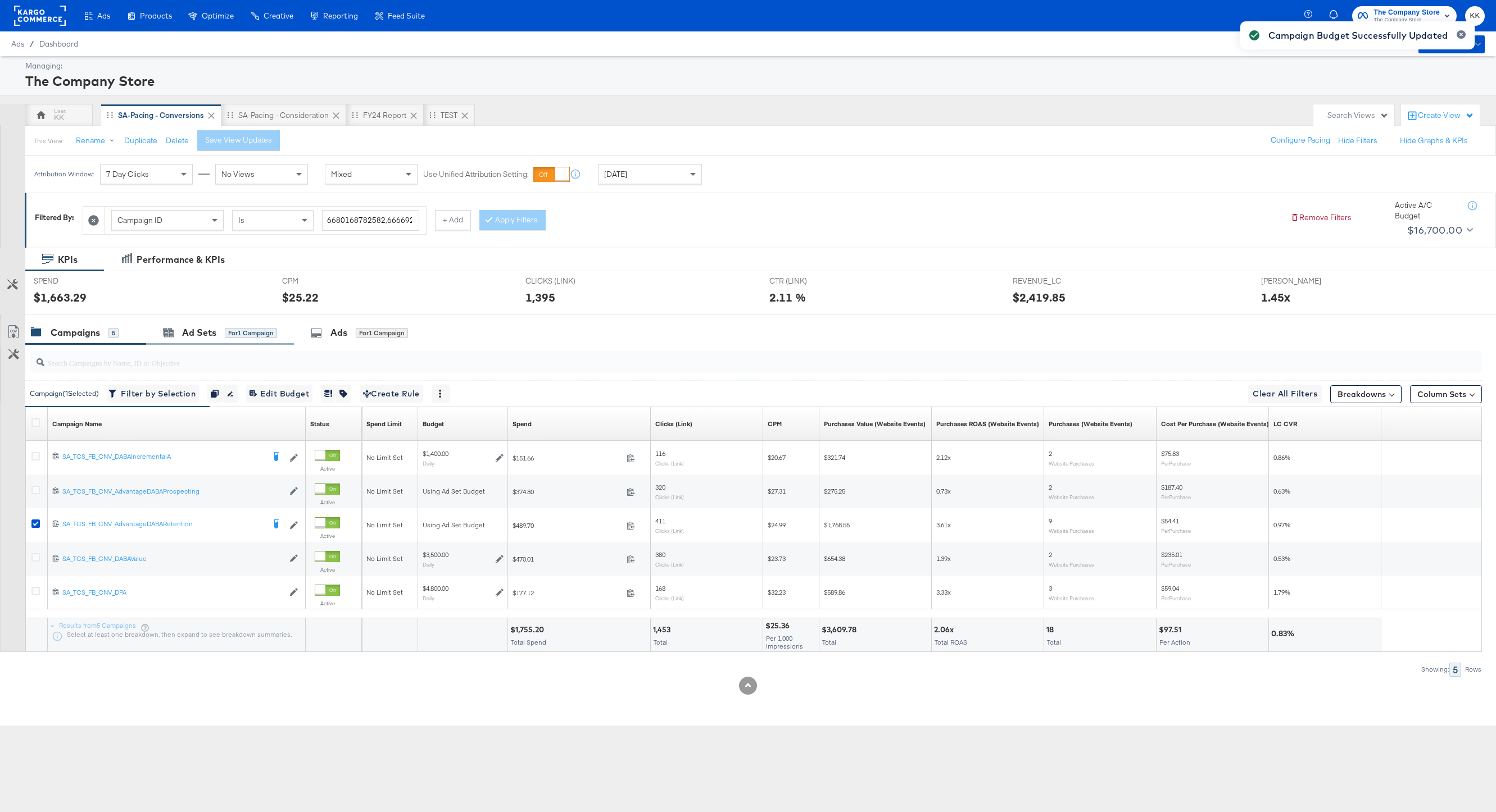
click at [190, 324] on div "Ad Sets for 1 Campaign" at bounding box center [220, 333] width 148 height 24
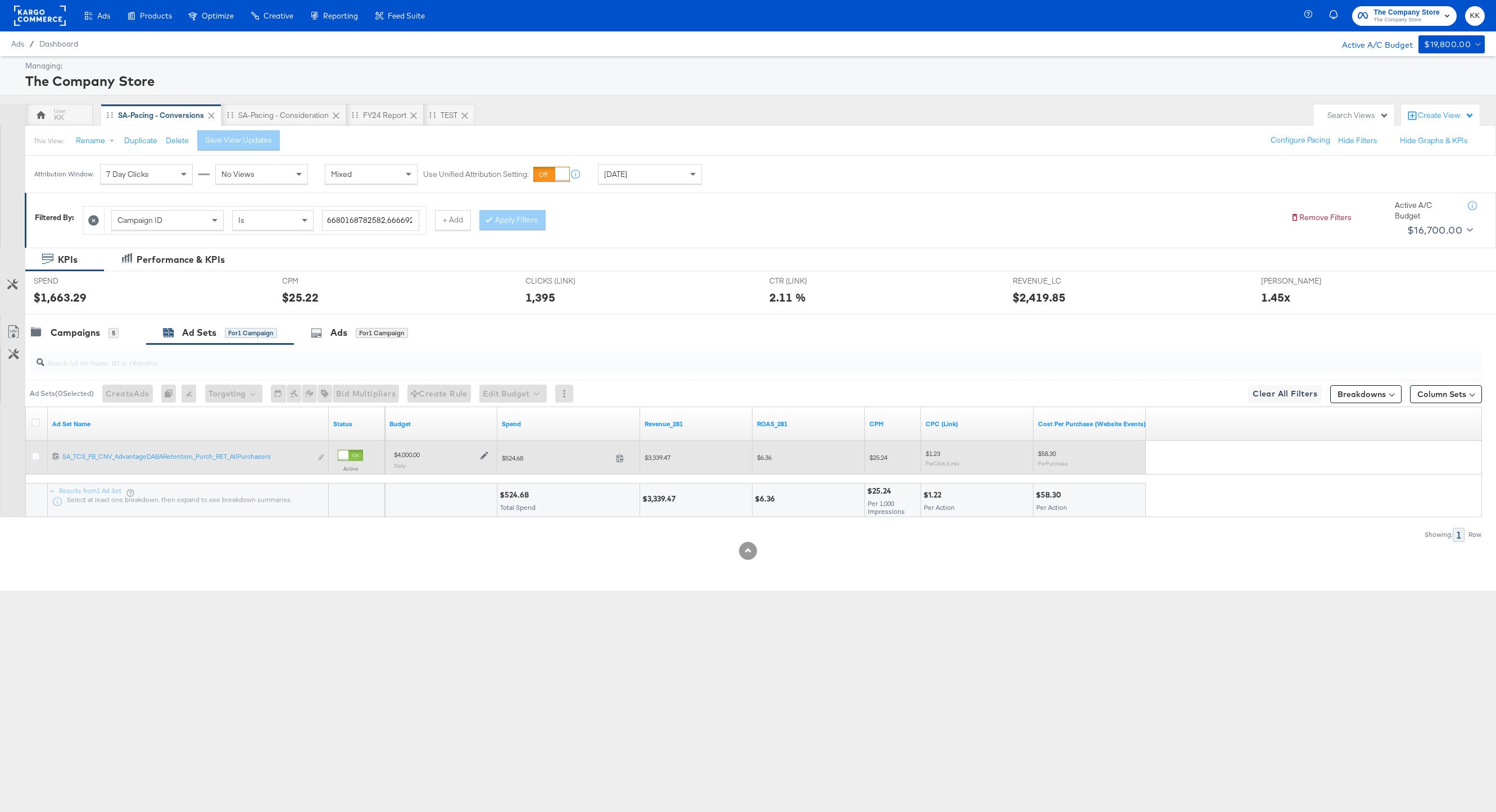
click at [486, 456] on icon at bounding box center [484, 456] width 8 height 8
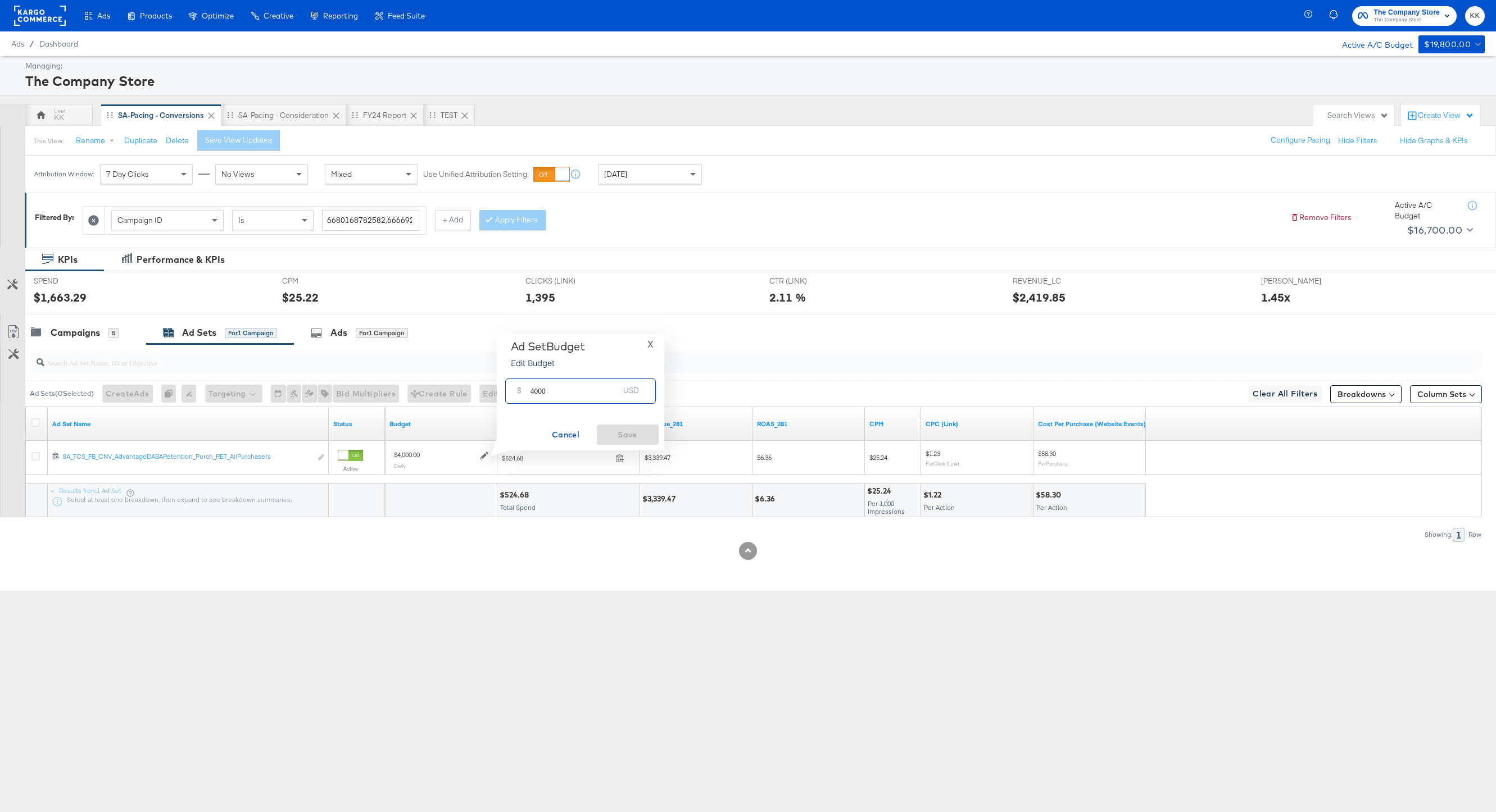
drag, startPoint x: 538, startPoint y: 391, endPoint x: 527, endPoint y: 391, distance: 11.0
click at [527, 391] on div "$ 4000 USD" at bounding box center [580, 391] width 150 height 26
type input "3700"
click at [632, 429] on span "Save" at bounding box center [627, 435] width 53 height 14
